Goal: Task Accomplishment & Management: Use online tool/utility

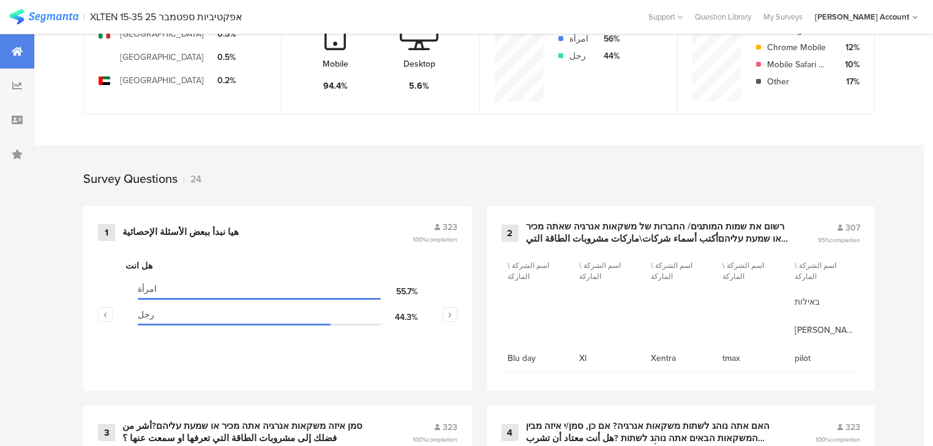
scroll to position [392, 0]
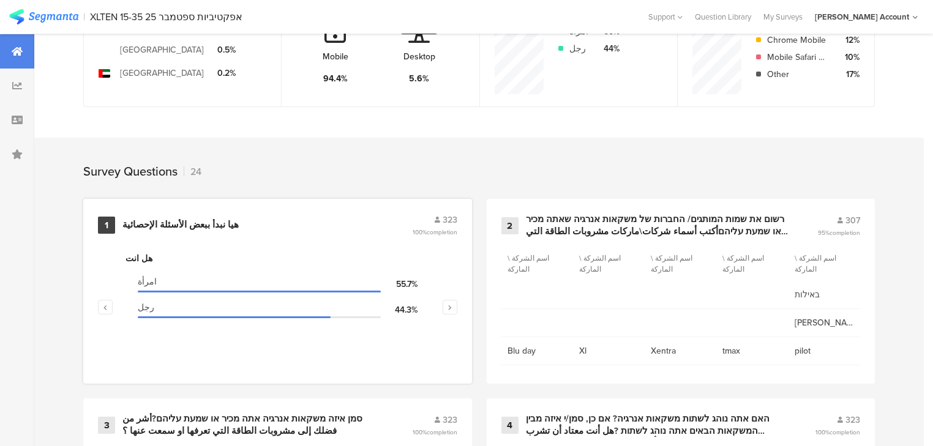
click at [189, 223] on div "هيا نبدأ ببعض الأسئلة الإحصائية" at bounding box center [180, 225] width 116 height 12
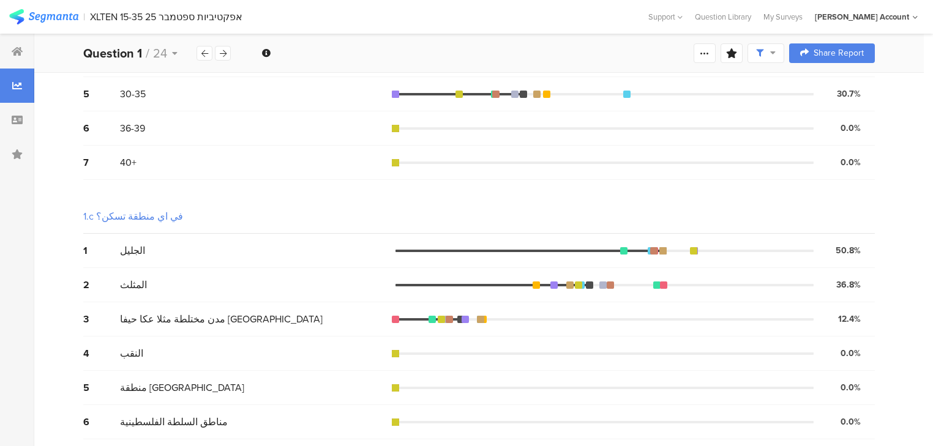
scroll to position [430, 0]
click at [20, 59] on div at bounding box center [17, 51] width 34 height 34
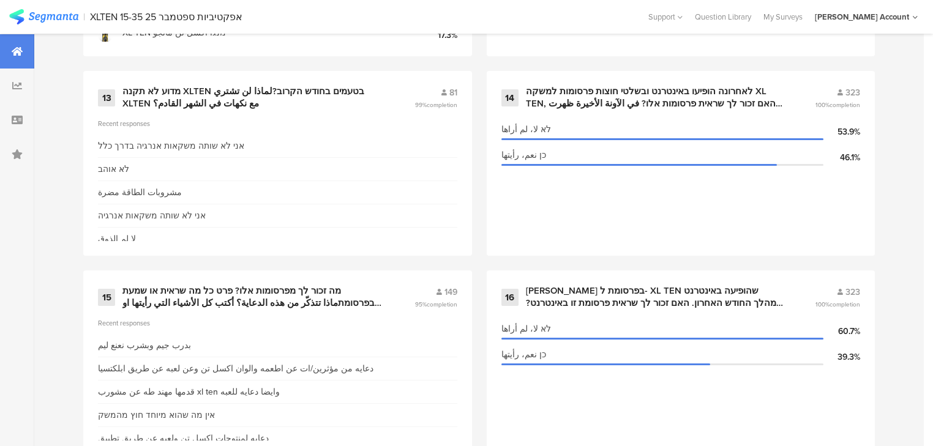
scroll to position [1665, 0]
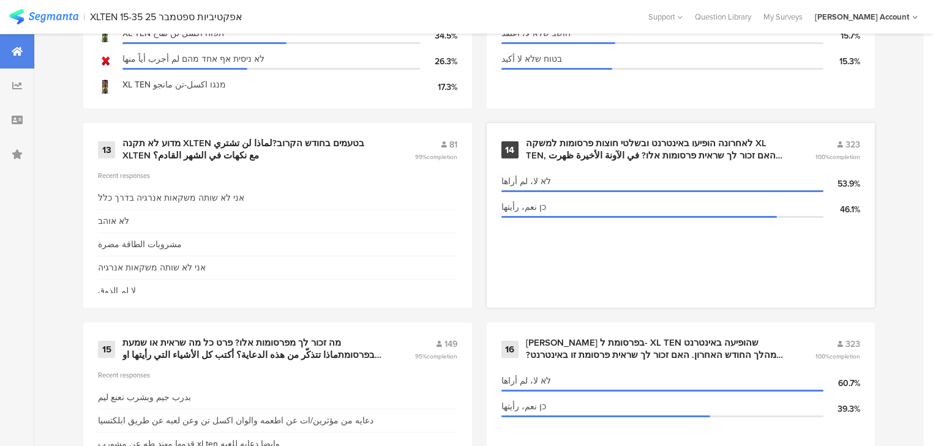
click at [593, 147] on div "לאחרונה הופיעו באינטרנט ובשלטי חוצות פרסומות למשקה XL TEN, האם זכור לך שראית פר…" at bounding box center [656, 150] width 260 height 24
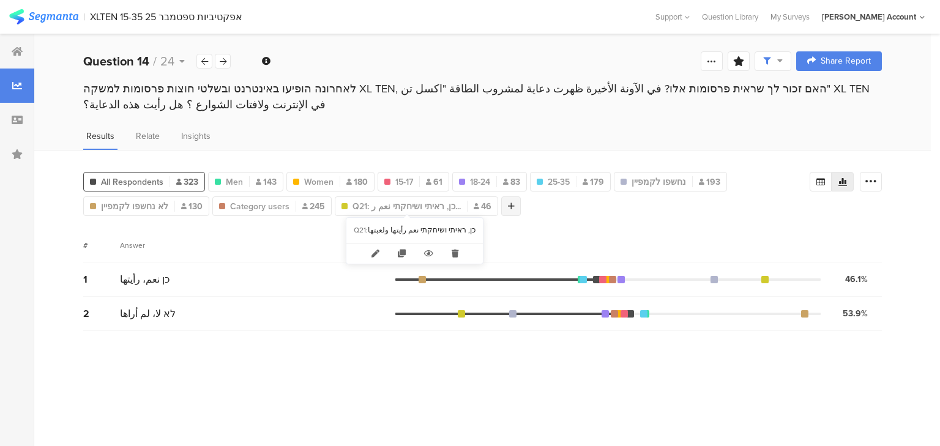
click at [508, 205] on icon at bounding box center [511, 206] width 7 height 9
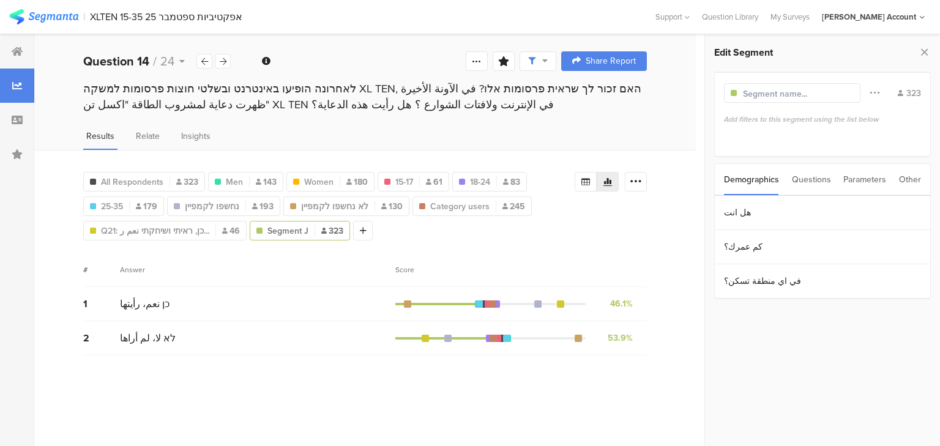
click at [870, 176] on div "Parameters" at bounding box center [865, 179] width 43 height 31
click at [836, 211] on section "c" at bounding box center [823, 213] width 216 height 34
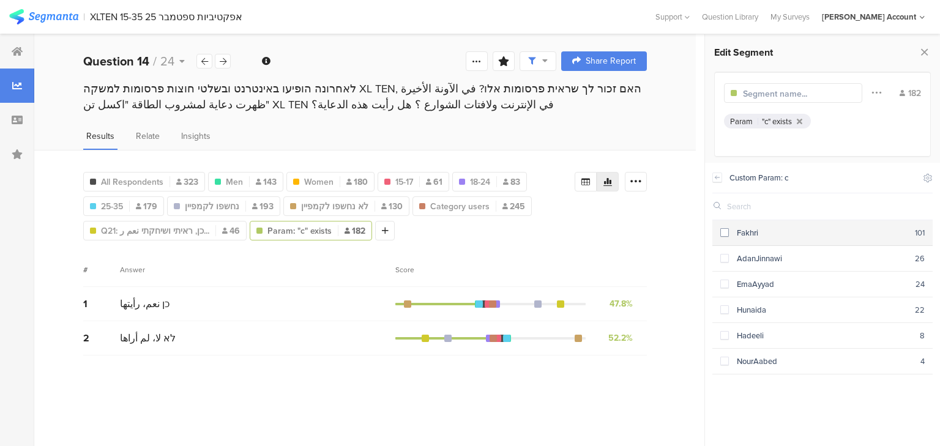
click at [813, 235] on div "Fakhri" at bounding box center [822, 233] width 186 height 12
click at [800, 237] on div "Fakhri" at bounding box center [822, 233] width 186 height 12
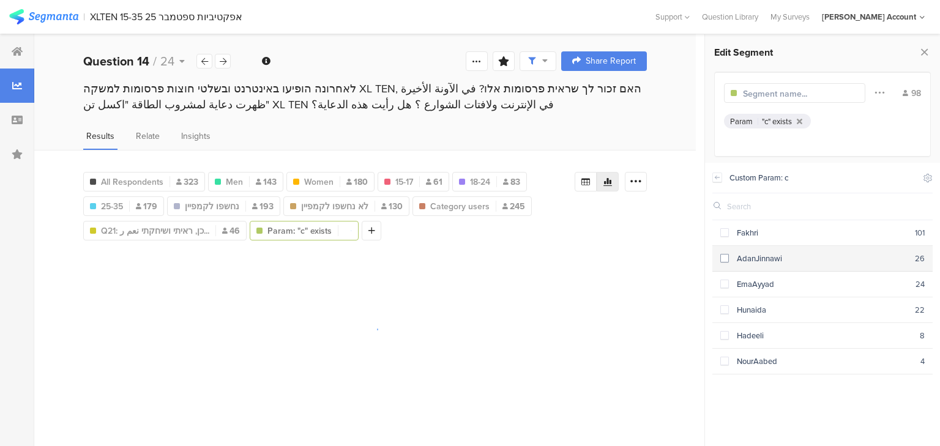
click at [798, 253] on div "AdanJinnawi" at bounding box center [822, 259] width 186 height 12
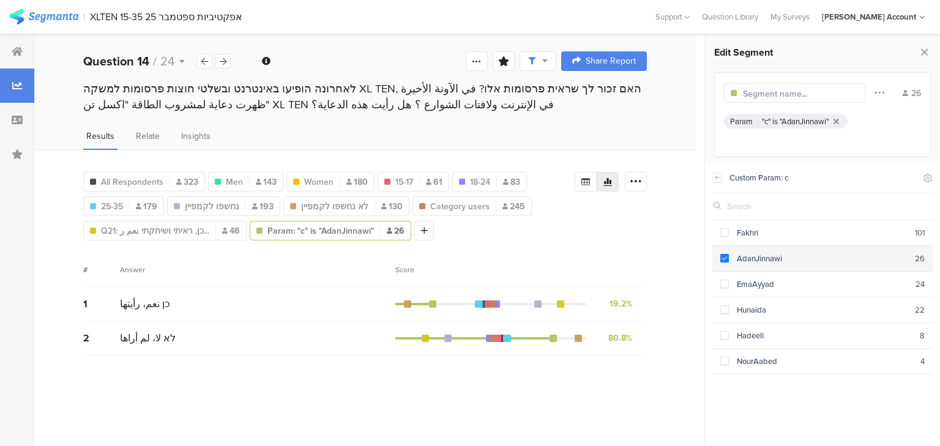
click at [781, 257] on div "AdanJinnawi" at bounding box center [822, 259] width 186 height 12
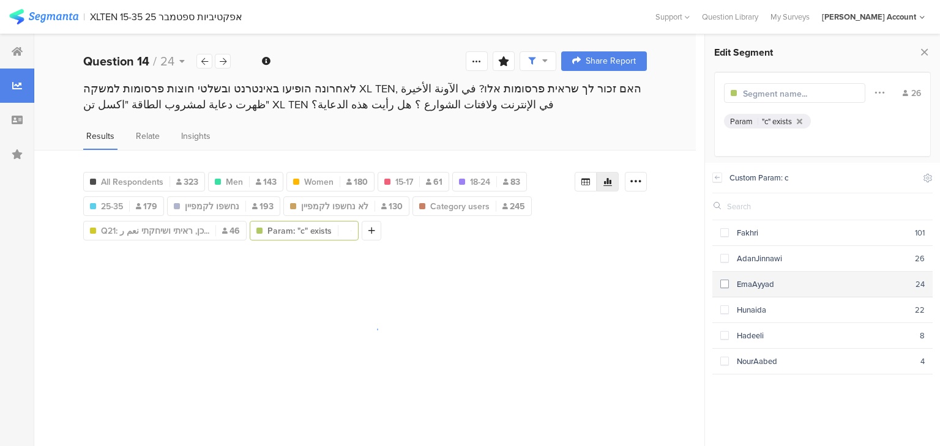
click at [779, 284] on div "EmaAyyad" at bounding box center [822, 285] width 187 height 12
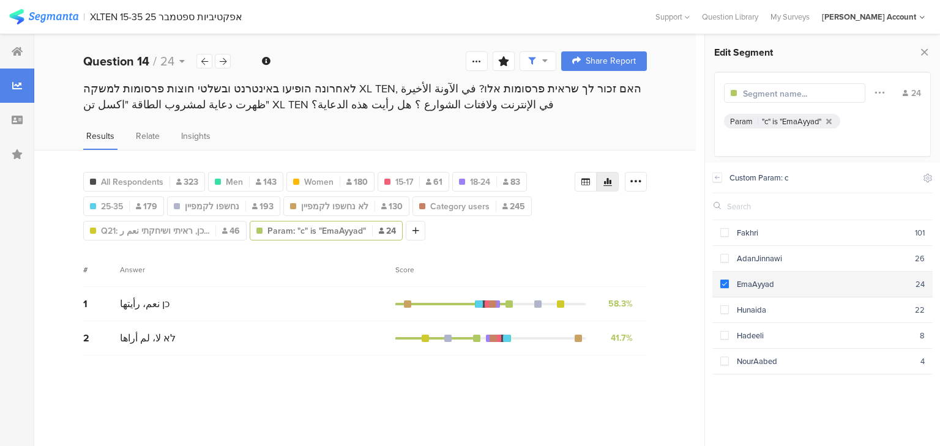
click at [779, 284] on div "EmaAyyad" at bounding box center [822, 285] width 187 height 12
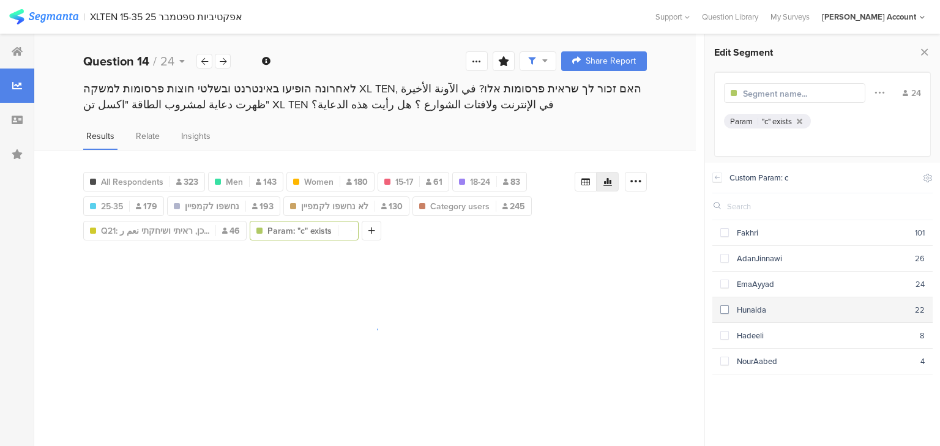
click at [779, 308] on div "Hunaida" at bounding box center [822, 310] width 186 height 12
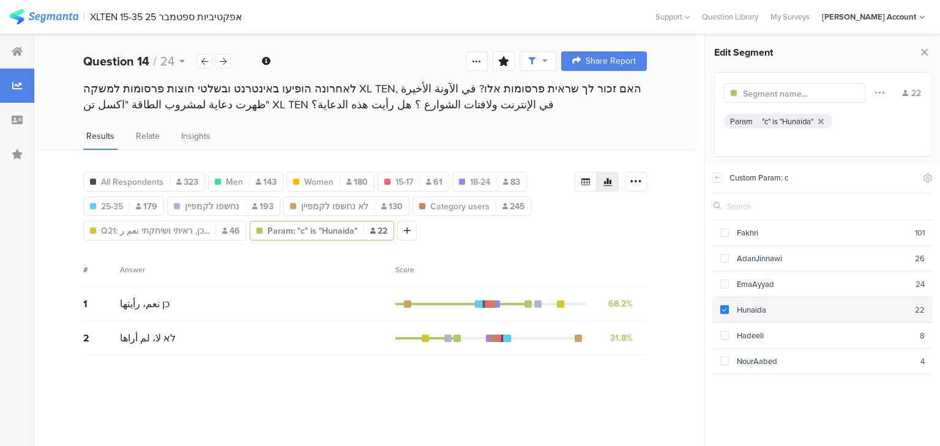
click at [779, 306] on div "Hunaida" at bounding box center [822, 310] width 186 height 12
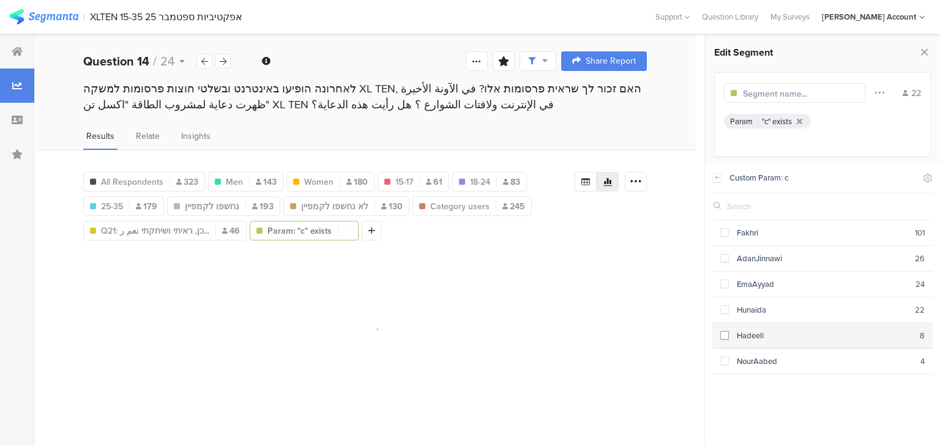
click at [778, 330] on div "Hadeeli" at bounding box center [824, 336] width 191 height 12
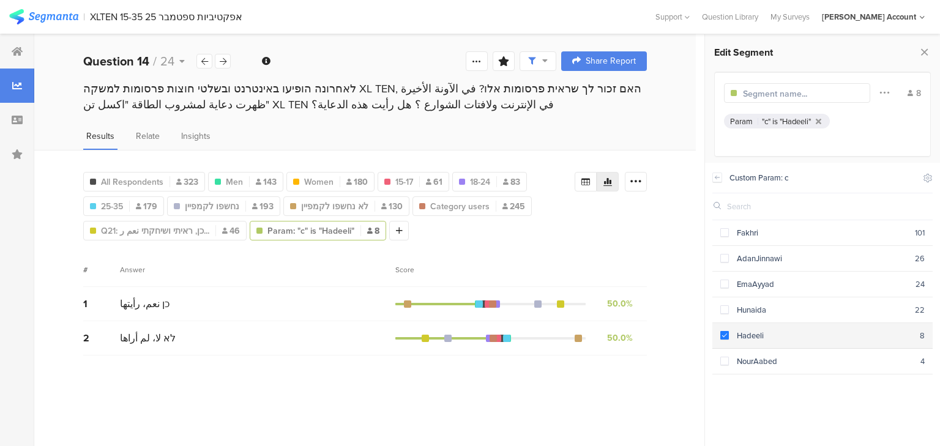
click at [778, 330] on div "Hadeeli" at bounding box center [824, 336] width 191 height 12
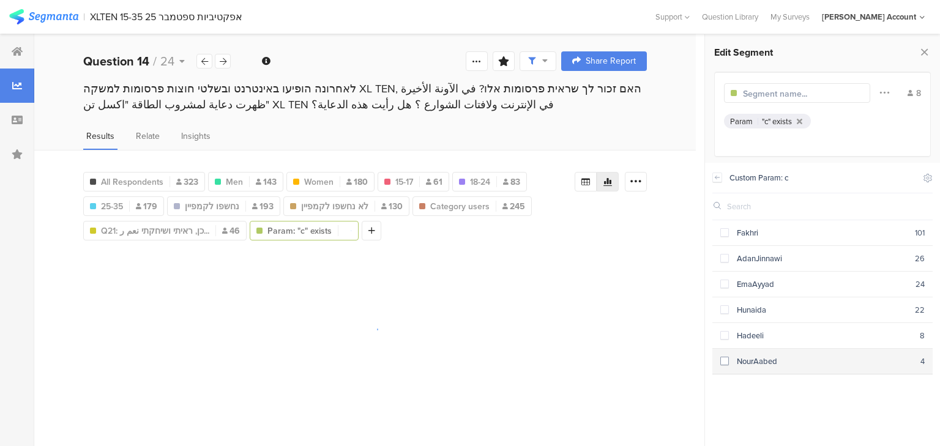
click at [775, 356] on div "NourAabed" at bounding box center [825, 362] width 192 height 12
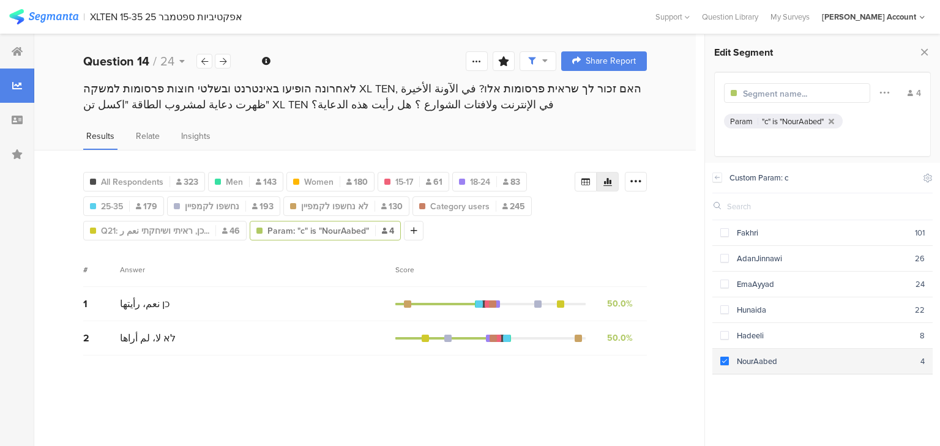
click at [785, 362] on div "NourAabed" at bounding box center [825, 362] width 192 height 12
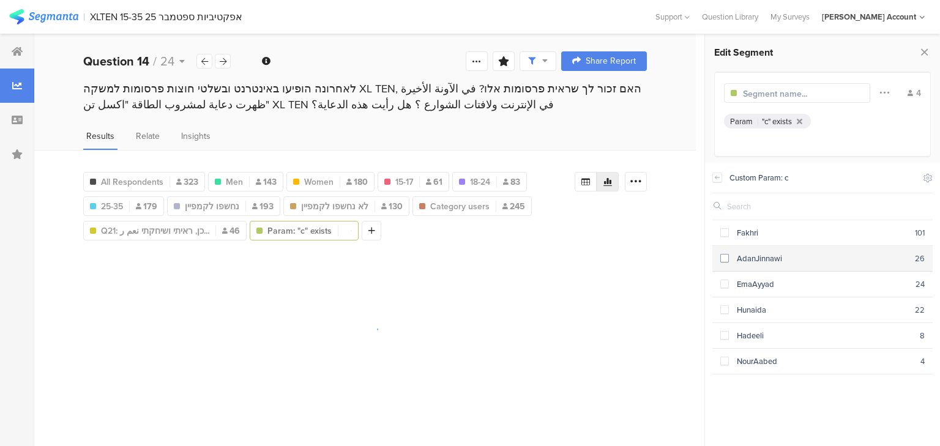
click at [777, 256] on div "AdanJinnawi" at bounding box center [822, 259] width 186 height 12
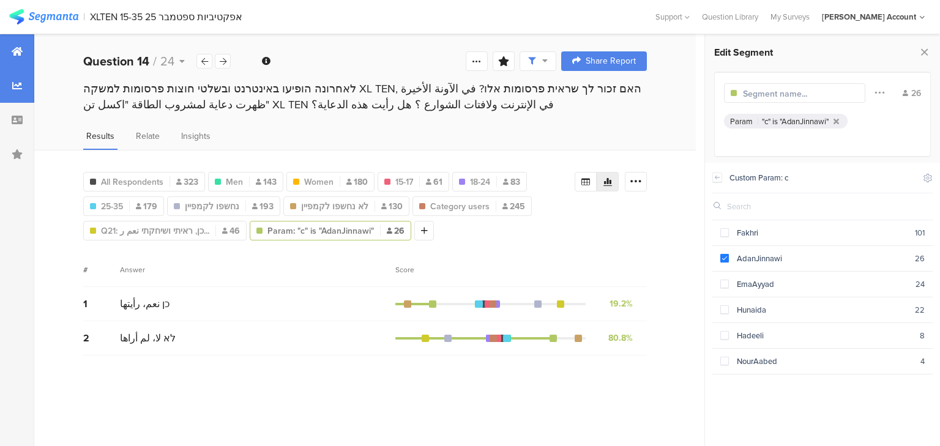
click at [20, 51] on icon at bounding box center [17, 52] width 11 height 10
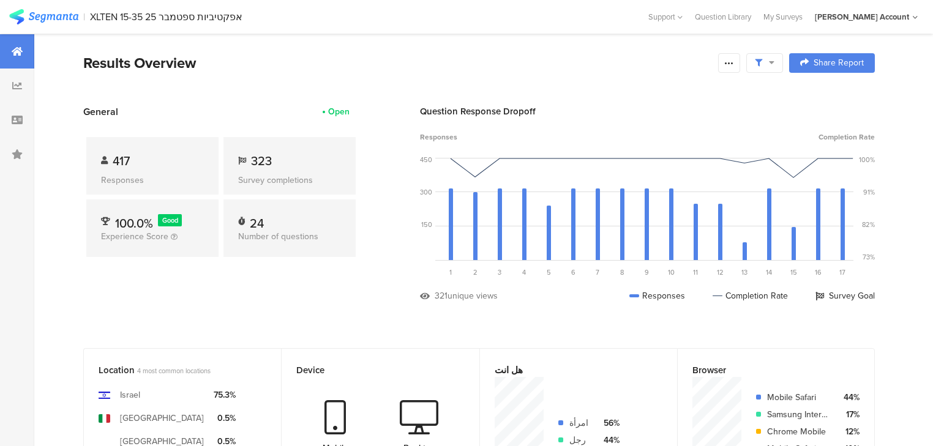
scroll to position [294, 0]
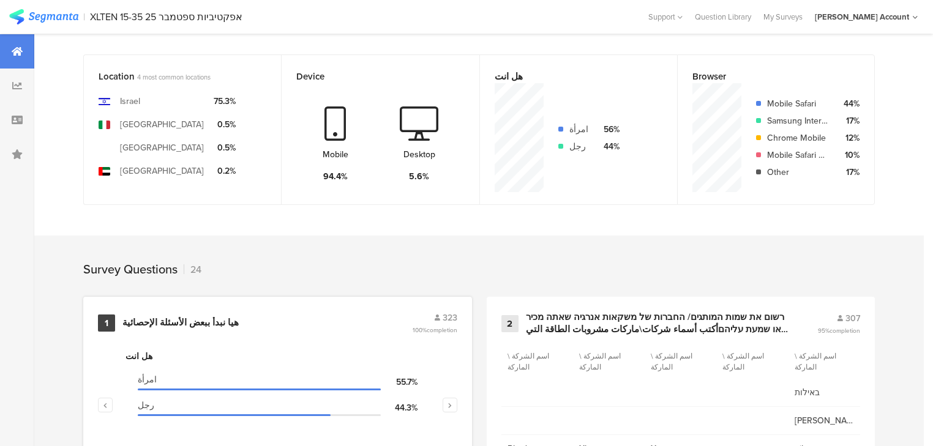
click at [201, 318] on div "هيا نبدأ ببعض الأسئلة الإحصائية" at bounding box center [180, 323] width 116 height 12
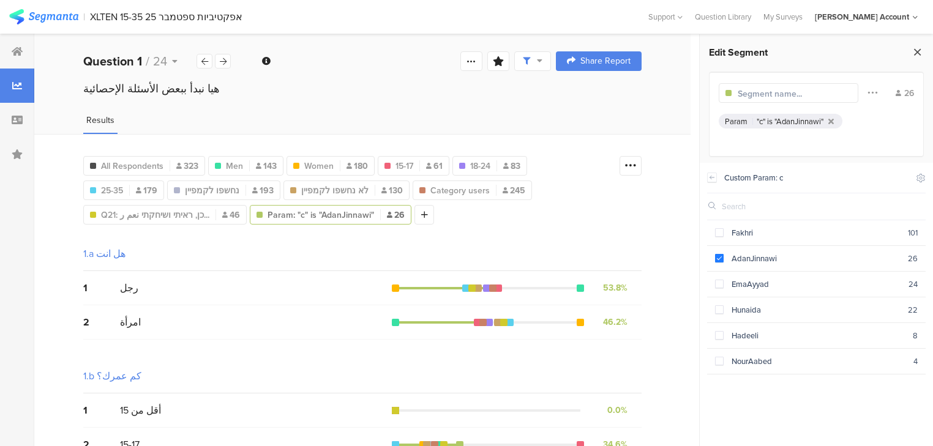
click at [913, 51] on icon at bounding box center [917, 51] width 13 height 17
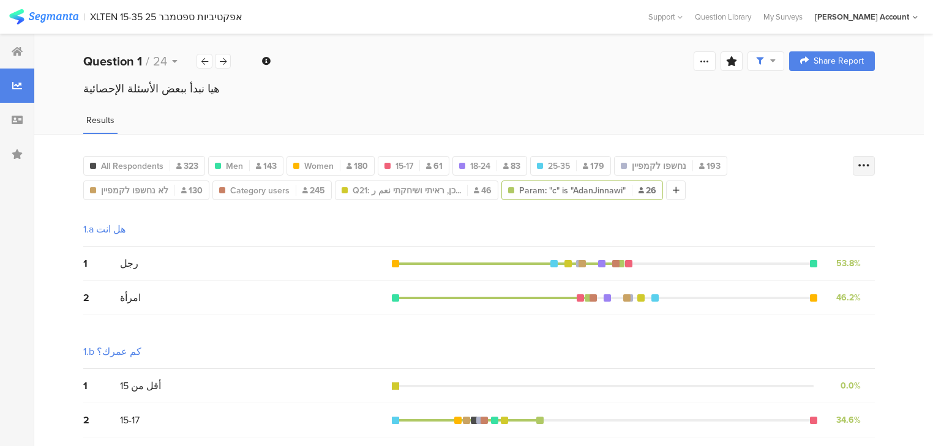
click at [870, 165] on icon at bounding box center [864, 166] width 12 height 12
click at [865, 228] on span at bounding box center [863, 226] width 18 height 10
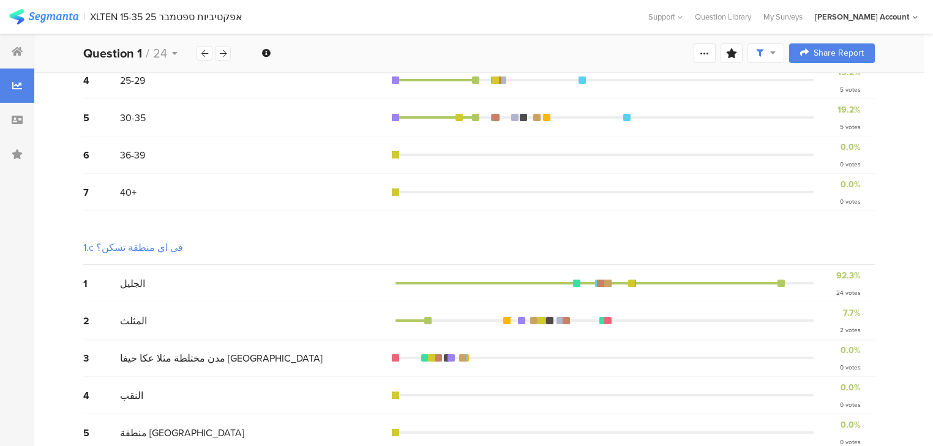
scroll to position [452, 0]
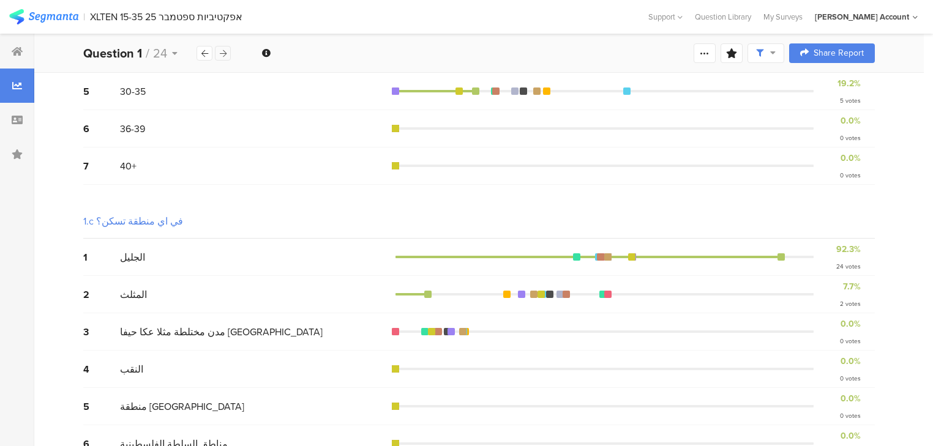
click at [222, 47] on div at bounding box center [223, 53] width 16 height 15
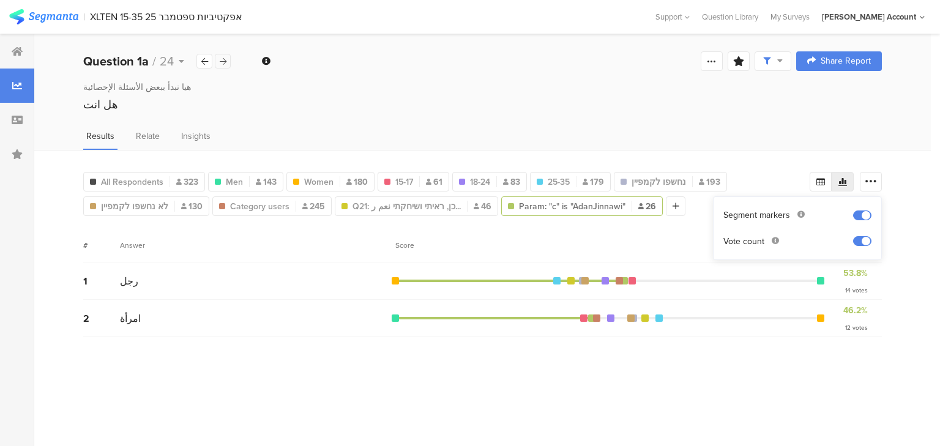
click at [222, 47] on div "Welcome page 1 هيا نبدأ ببعض الأسئلة الإحصائية 1a هل انت 1b كم عمرك؟ 1c في اي م…" at bounding box center [482, 61] width 897 height 39
click at [225, 62] on icon at bounding box center [223, 62] width 7 height 8
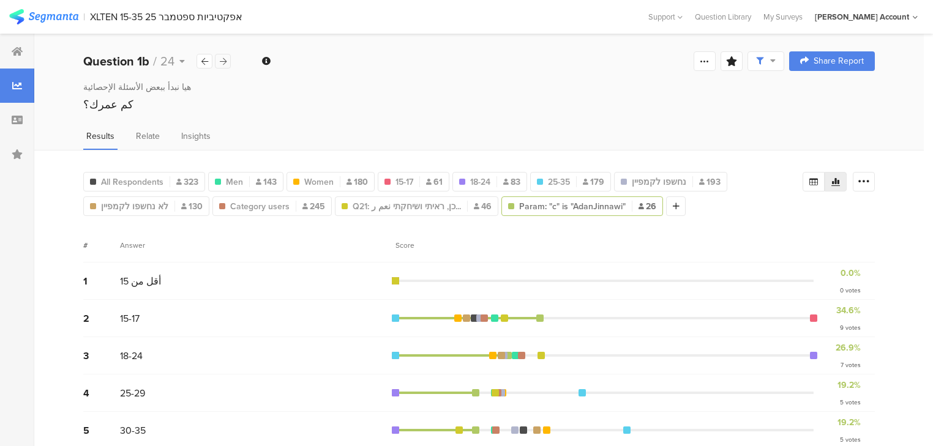
click at [225, 62] on icon at bounding box center [223, 62] width 7 height 8
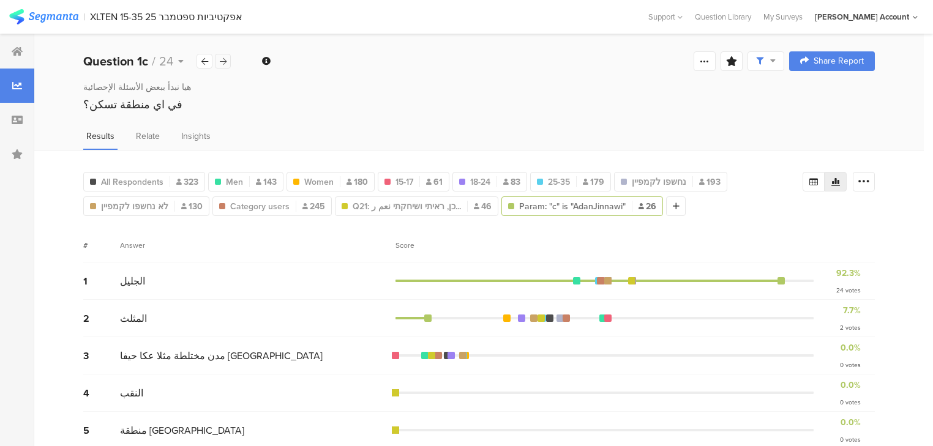
click at [225, 62] on icon at bounding box center [223, 62] width 7 height 8
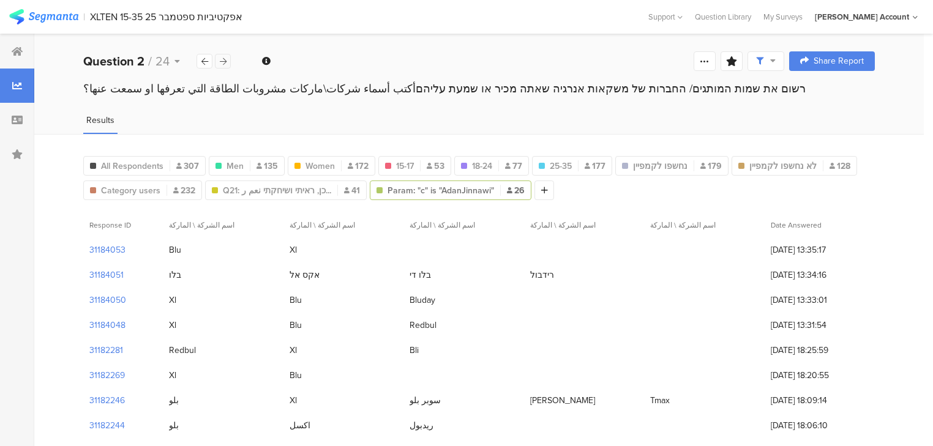
click at [225, 62] on icon at bounding box center [223, 62] width 7 height 8
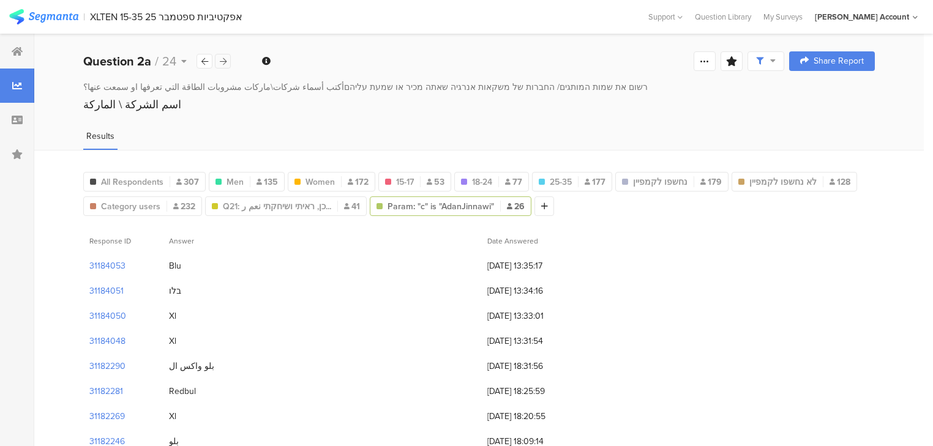
click at [225, 62] on icon at bounding box center [223, 62] width 7 height 8
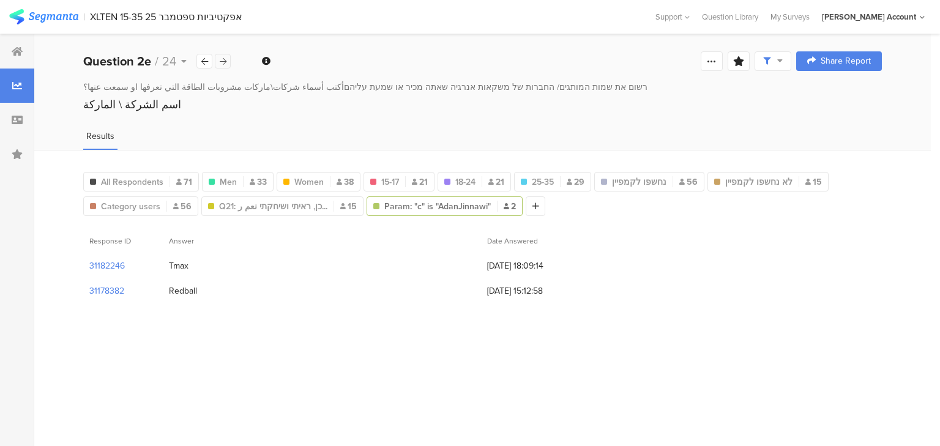
click at [225, 62] on icon at bounding box center [223, 62] width 7 height 8
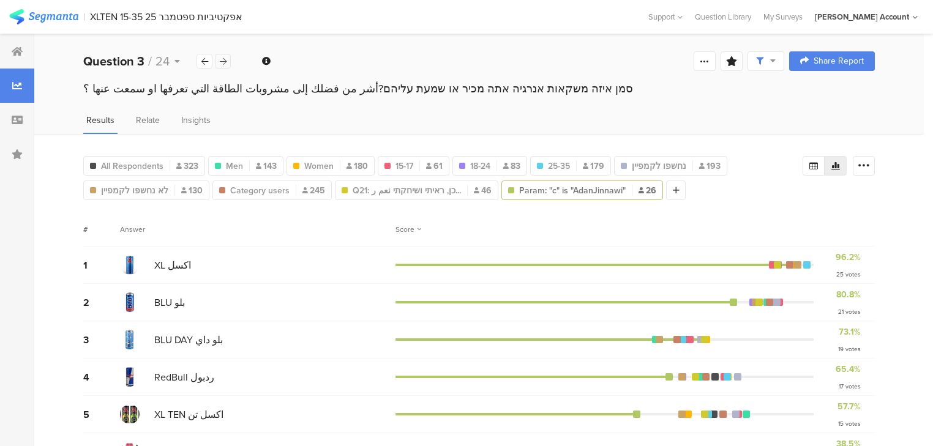
click at [222, 64] on icon at bounding box center [223, 62] width 7 height 8
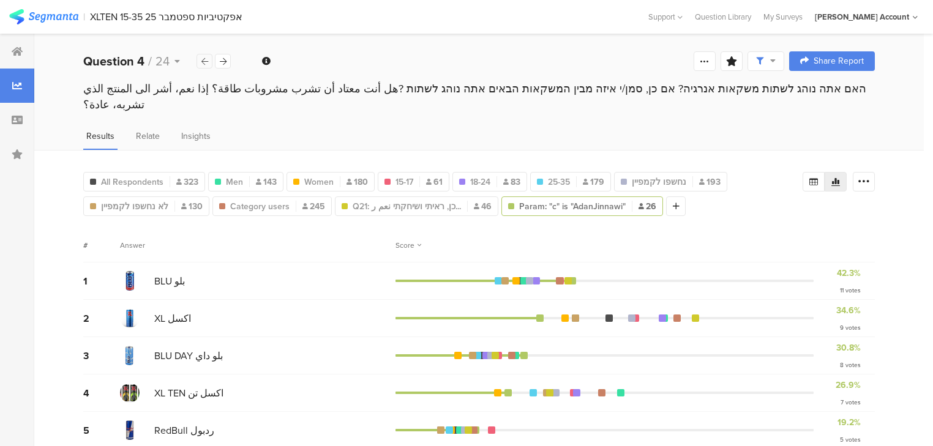
click at [203, 58] on icon at bounding box center [204, 62] width 7 height 8
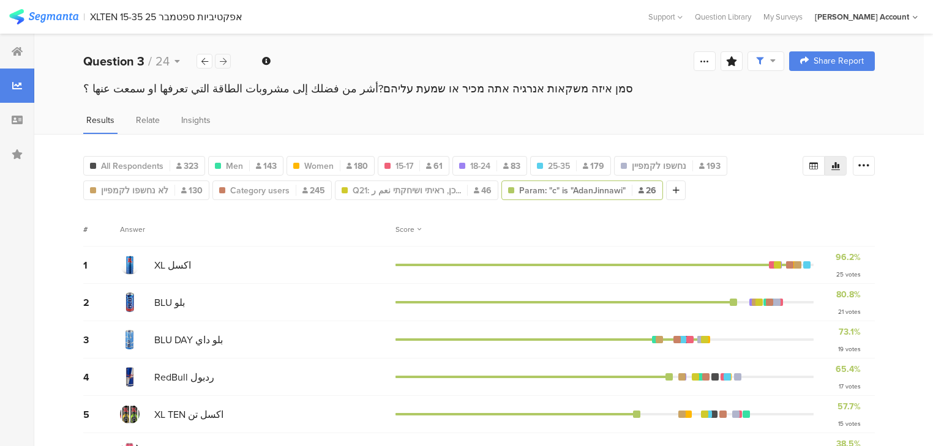
click at [220, 61] on icon at bounding box center [223, 62] width 7 height 8
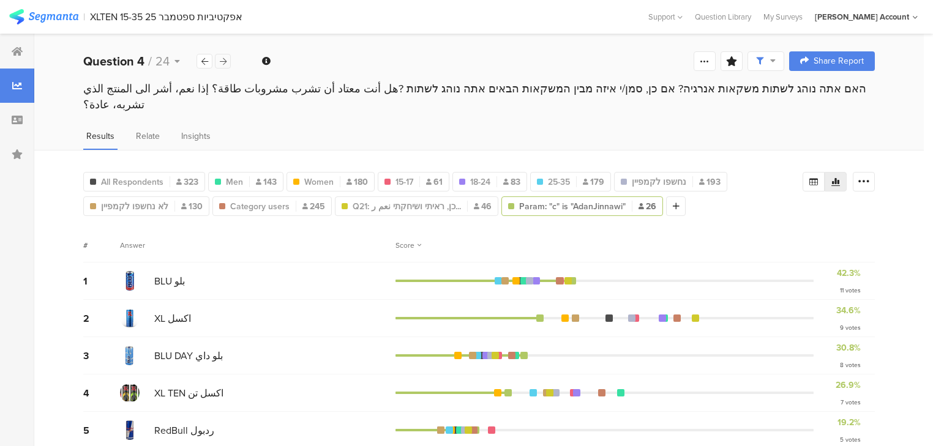
click at [218, 60] on div at bounding box center [223, 61] width 16 height 15
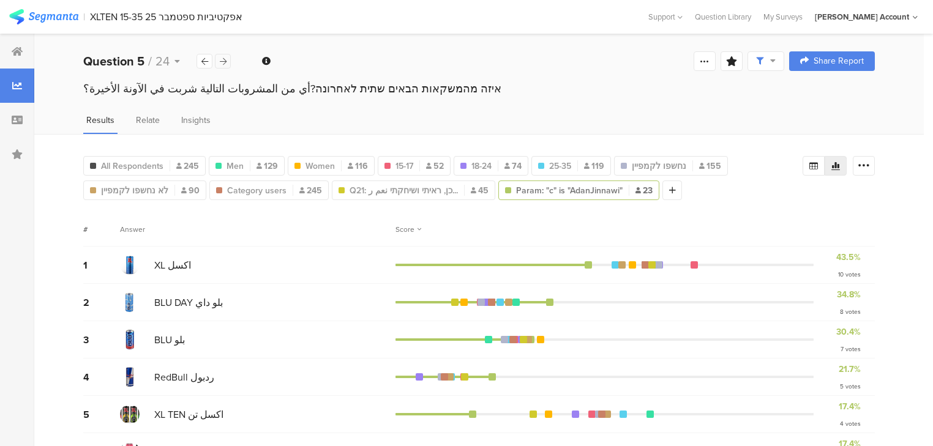
click at [218, 60] on div at bounding box center [223, 61] width 16 height 15
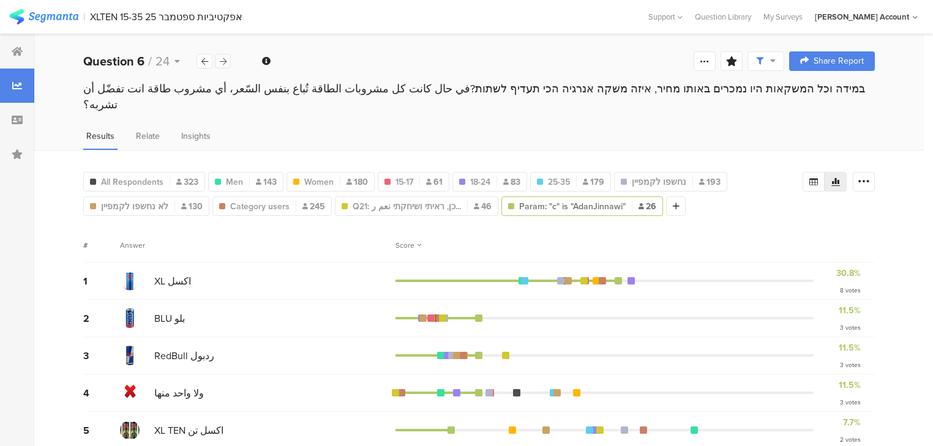
click at [218, 60] on div at bounding box center [223, 61] width 16 height 15
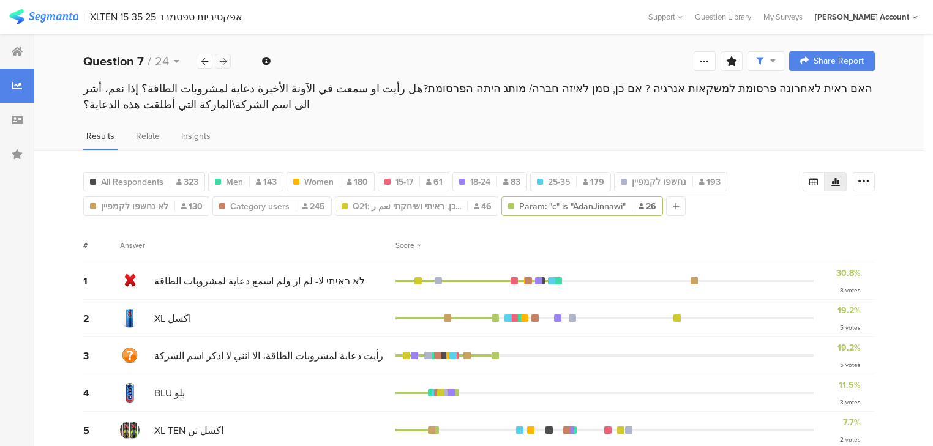
click at [218, 60] on div at bounding box center [223, 61] width 16 height 15
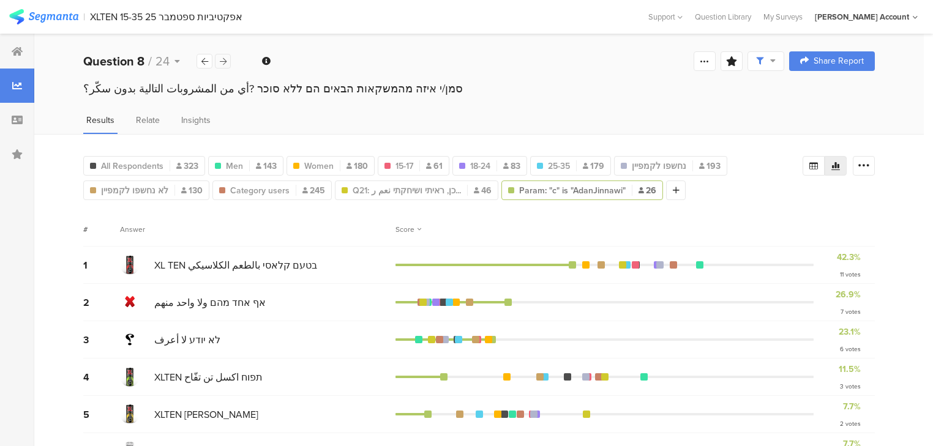
click at [218, 60] on div at bounding box center [223, 61] width 16 height 15
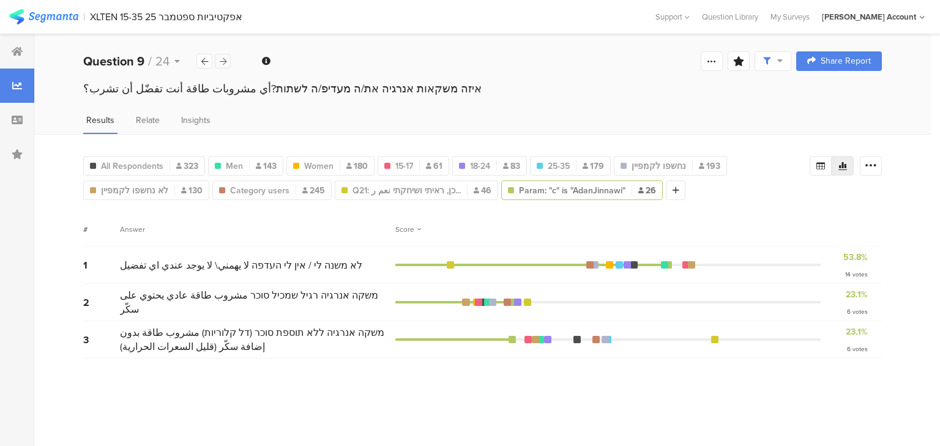
click at [218, 60] on div at bounding box center [223, 61] width 16 height 15
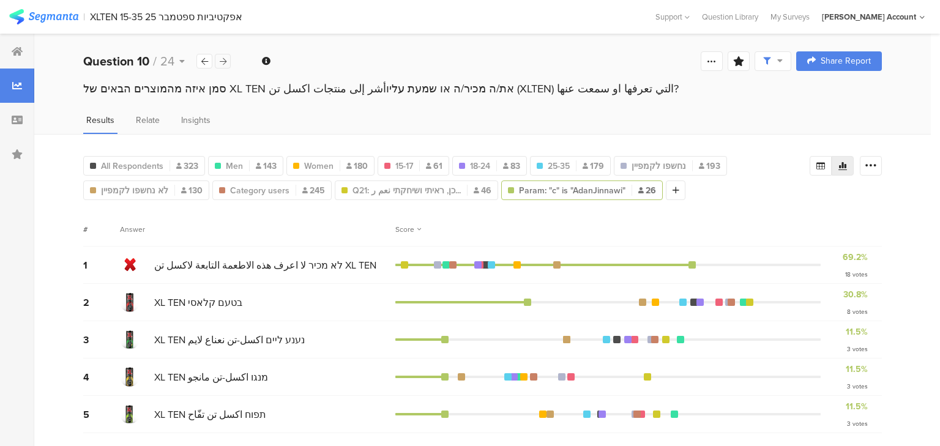
click at [222, 61] on icon at bounding box center [223, 62] width 7 height 8
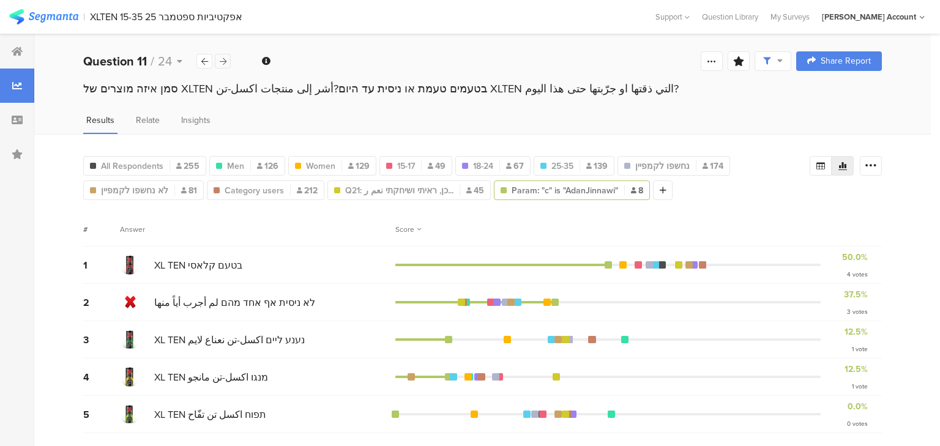
click at [222, 61] on icon at bounding box center [223, 62] width 7 height 8
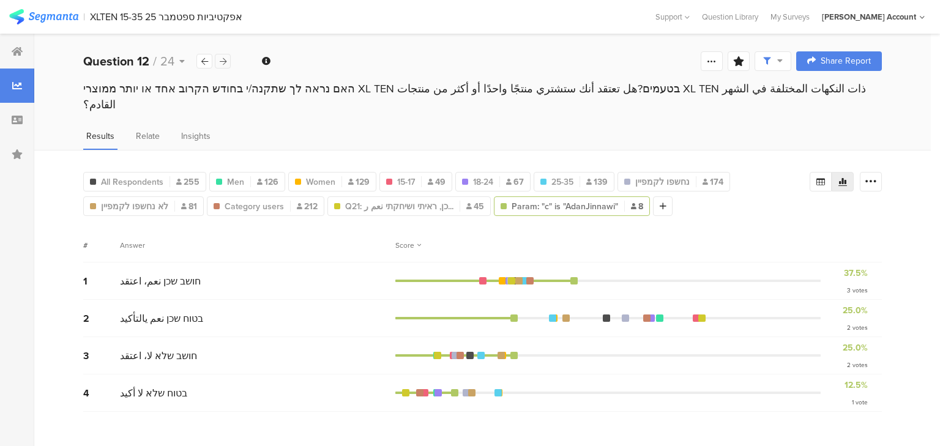
click at [222, 61] on icon at bounding box center [223, 62] width 7 height 8
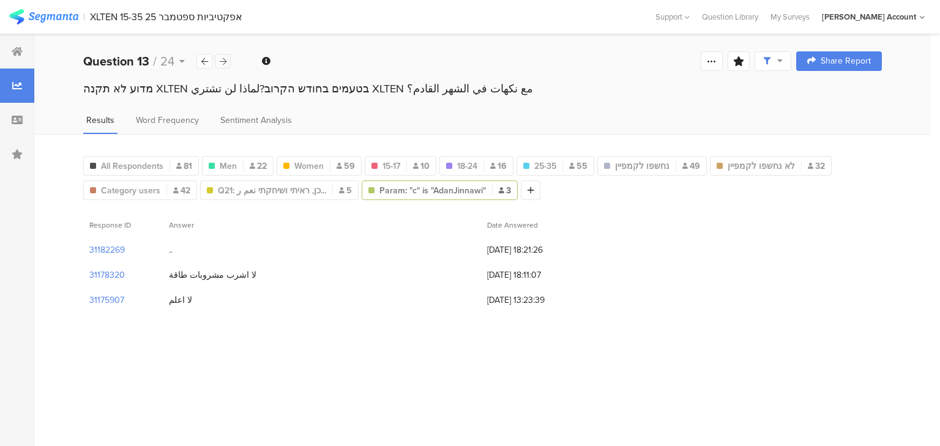
click at [222, 61] on icon at bounding box center [223, 62] width 7 height 8
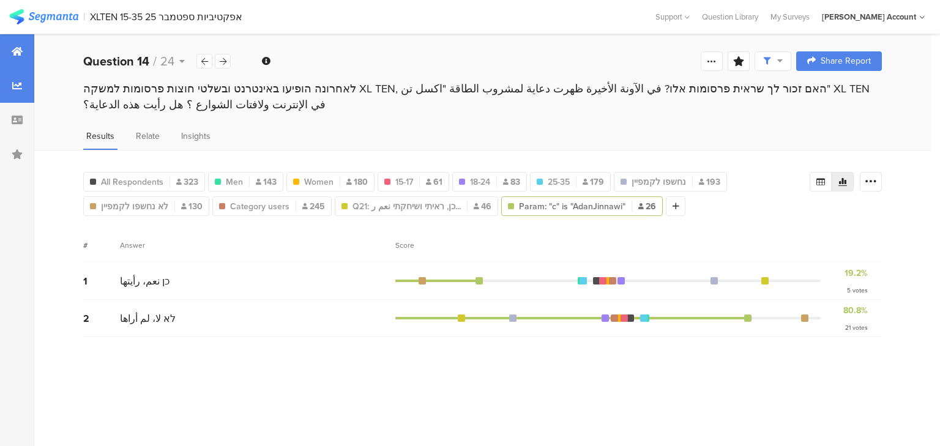
click at [2, 48] on div at bounding box center [17, 51] width 34 height 34
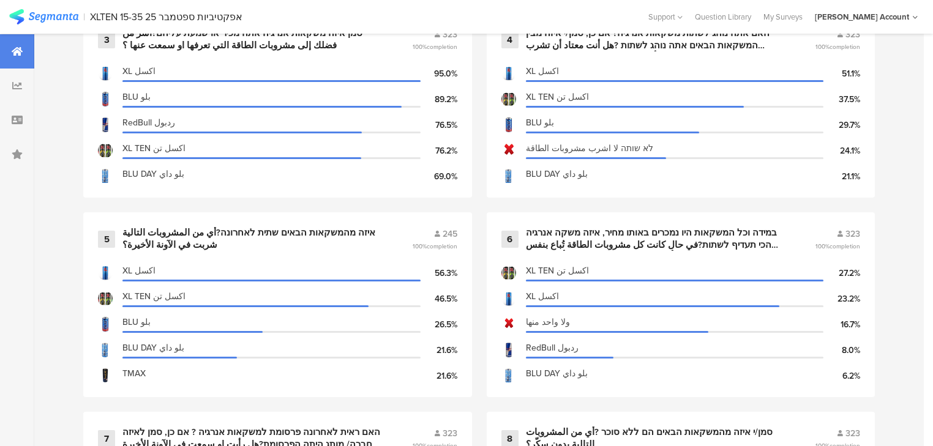
scroll to position [931, 0]
